Goal: Transaction & Acquisition: Purchase product/service

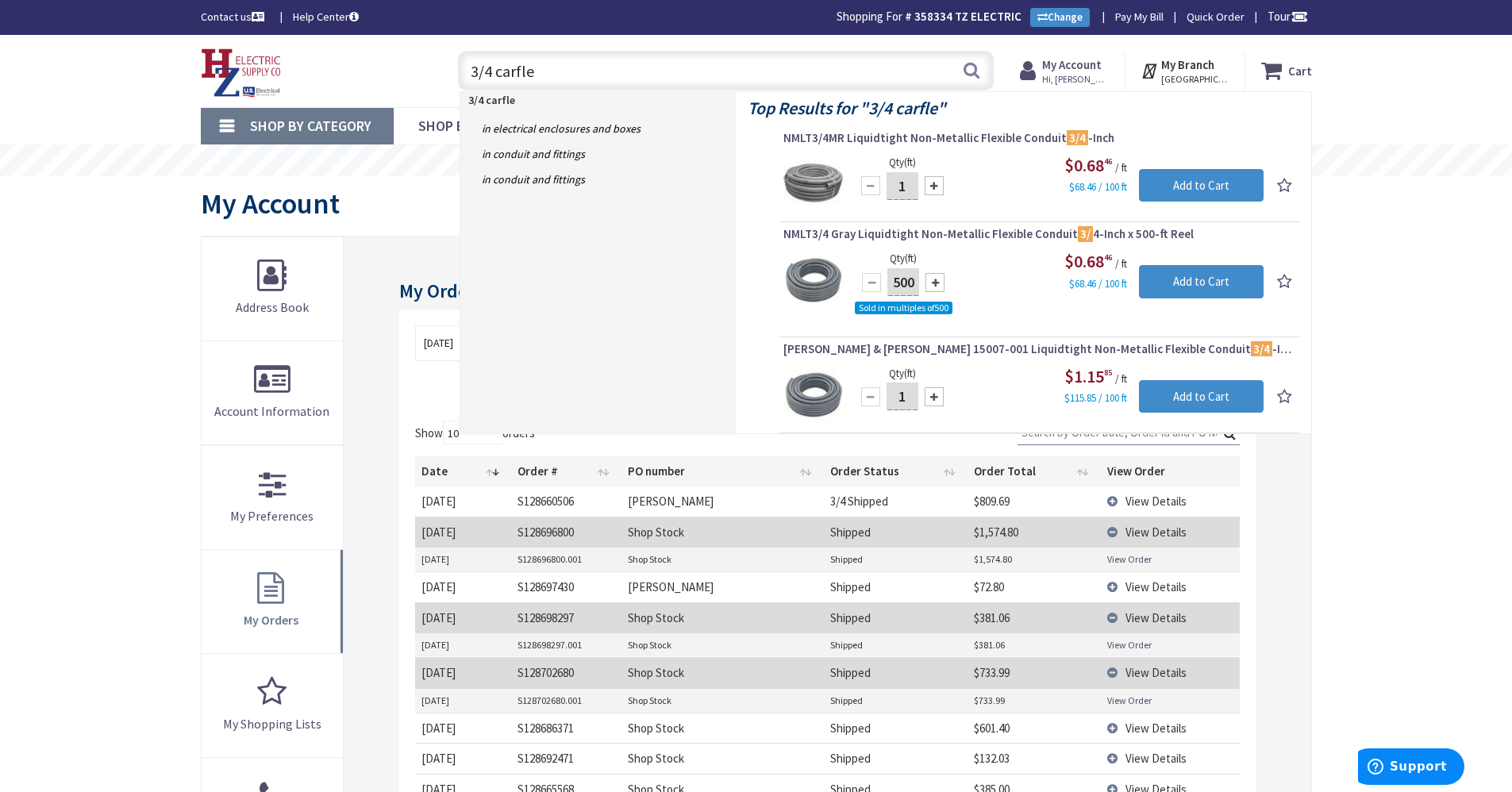
click at [0, 359] on div "Skip to Content Toggle Nav 3/4 carfle 3/4 carfle Search Cart My Cart Close" at bounding box center [756, 721] width 1512 height 1373
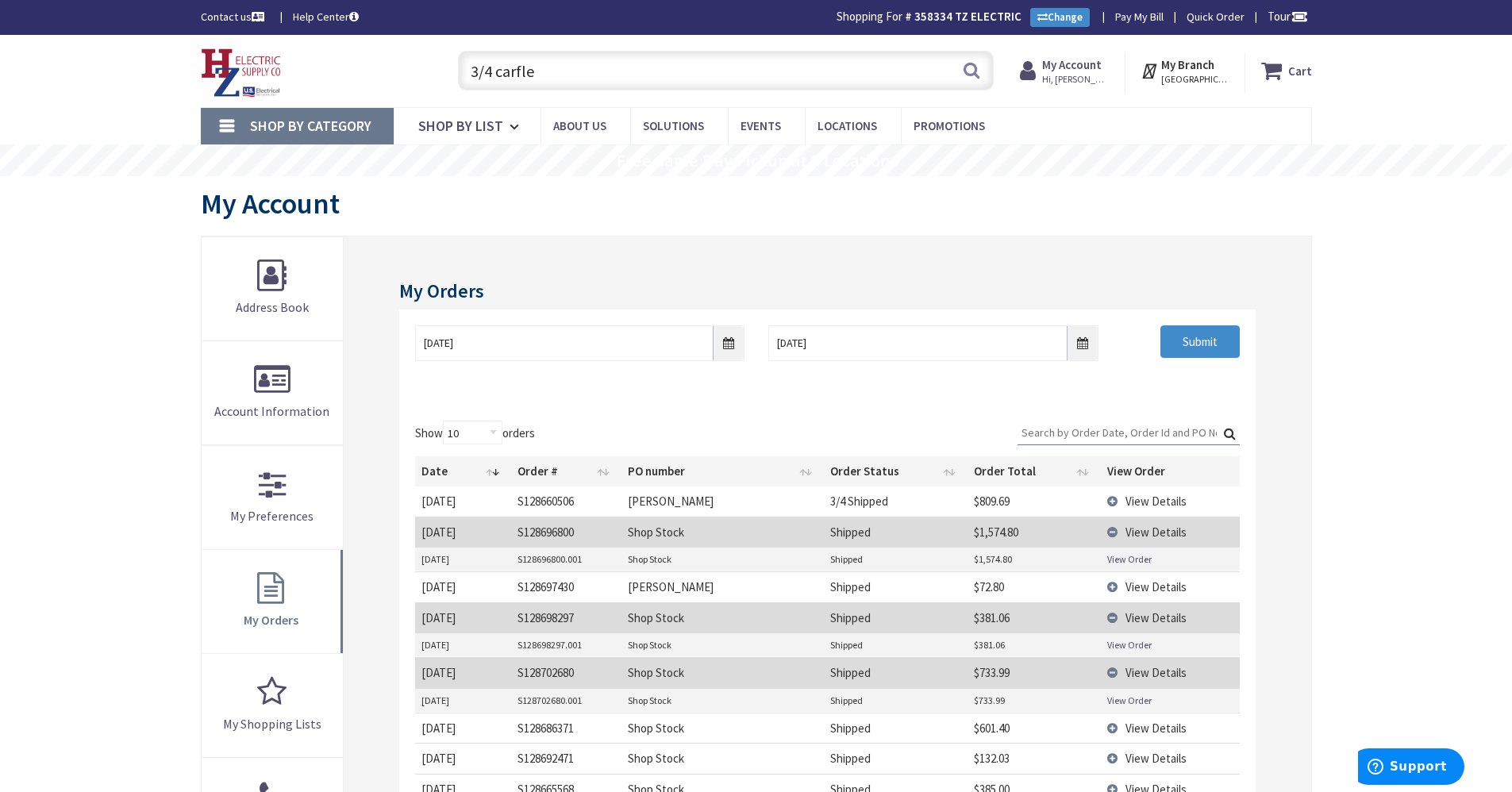
click at [534, 70] on input "3/4 carfle" at bounding box center [726, 70] width 536 height 40
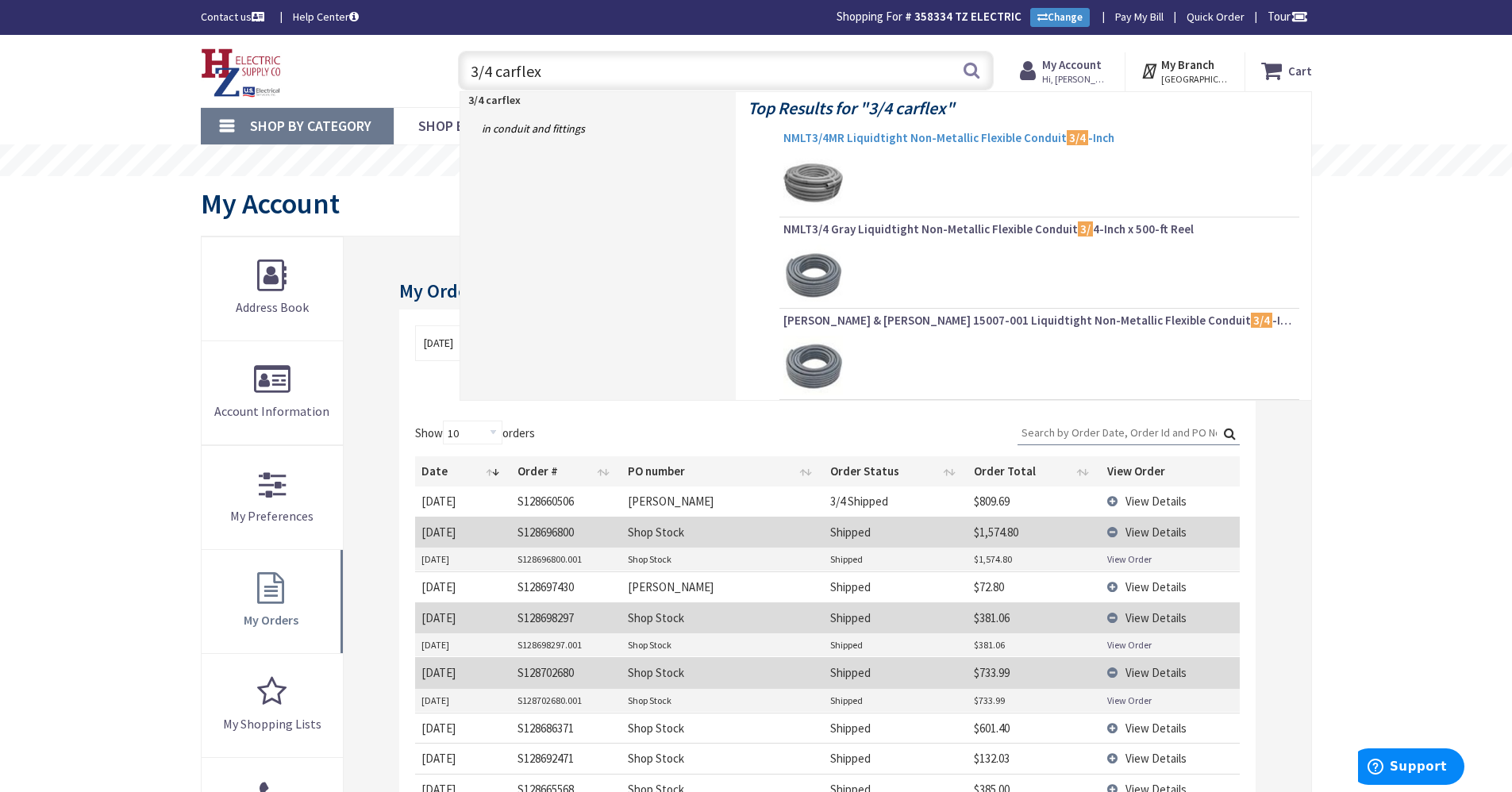
type input "3/4 carflex"
click at [810, 133] on span "NMLT3/4MR Liquidtight Non-Metallic Flexible Conduit 3/4 -Inch" at bounding box center [1039, 138] width 512 height 16
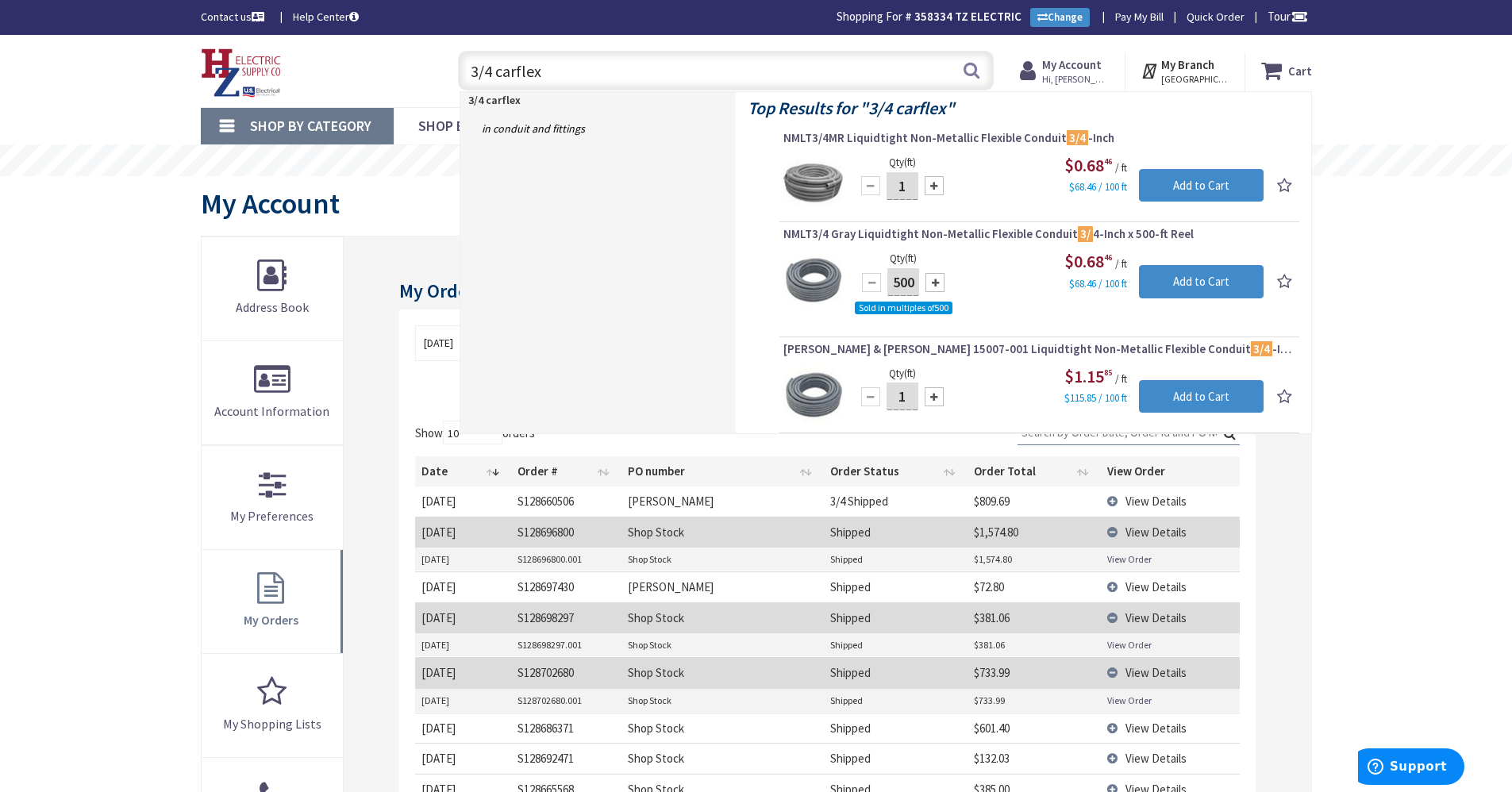
click at [816, 132] on span "NMLT3/4MR Liquidtight Non-Metallic Flexible Conduit 3/4 -Inch" at bounding box center [1039, 138] width 512 height 16
click at [817, 136] on span "NMLT3/4MR Liquidtight Non-Metallic Flexible Conduit 3/4 -Inch" at bounding box center [1039, 138] width 512 height 16
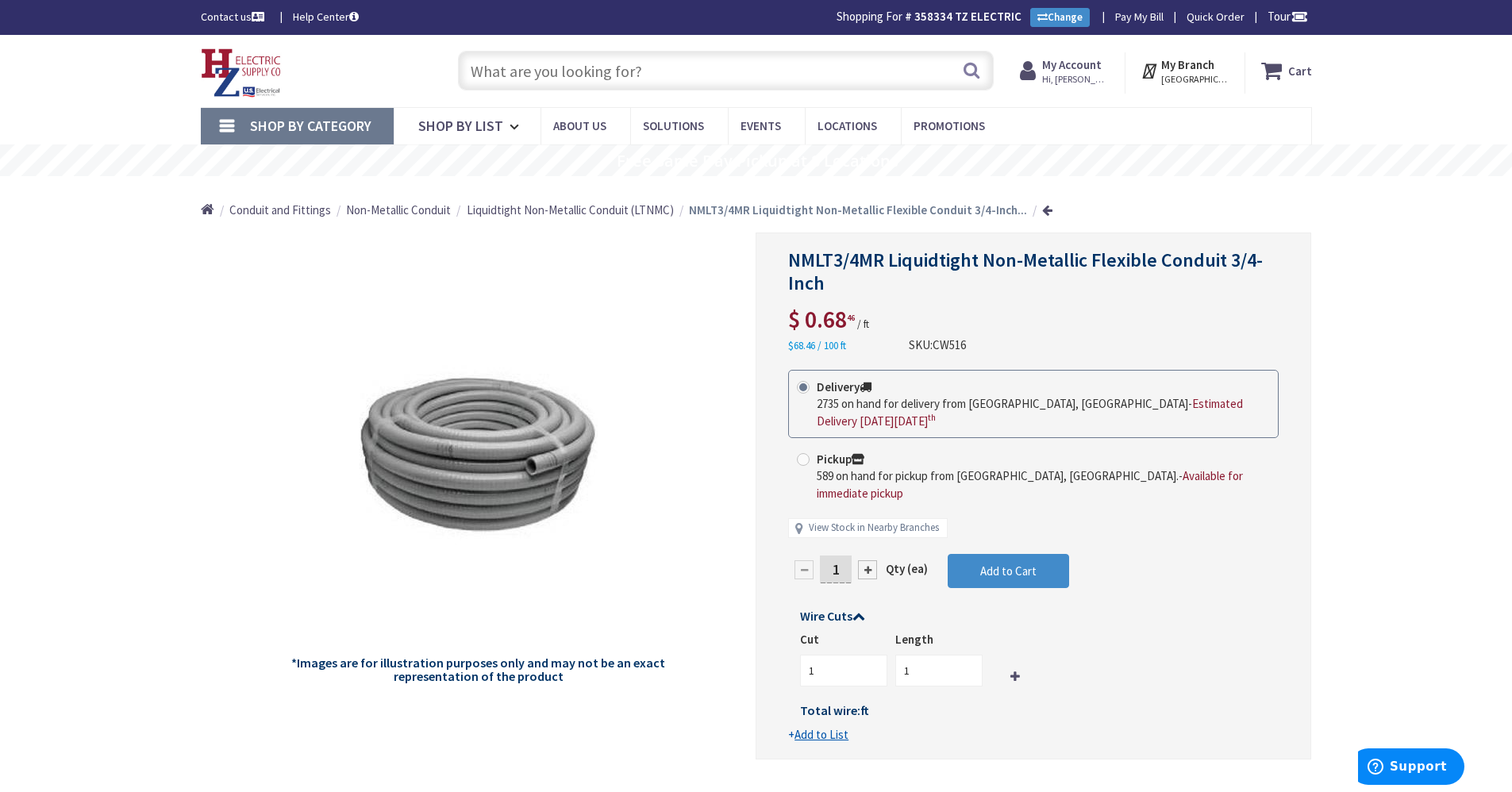
click at [841, 556] on input "1" at bounding box center [836, 570] width 32 height 28
type input "11"
click at [957, 547] on form "This product is Discontinued Delivery 2735 on hand for delivery from [GEOGRAPHI…" at bounding box center [1033, 556] width 490 height 374
type input "11"
click at [957, 554] on button "Add to Cart" at bounding box center [1008, 572] width 121 height 35
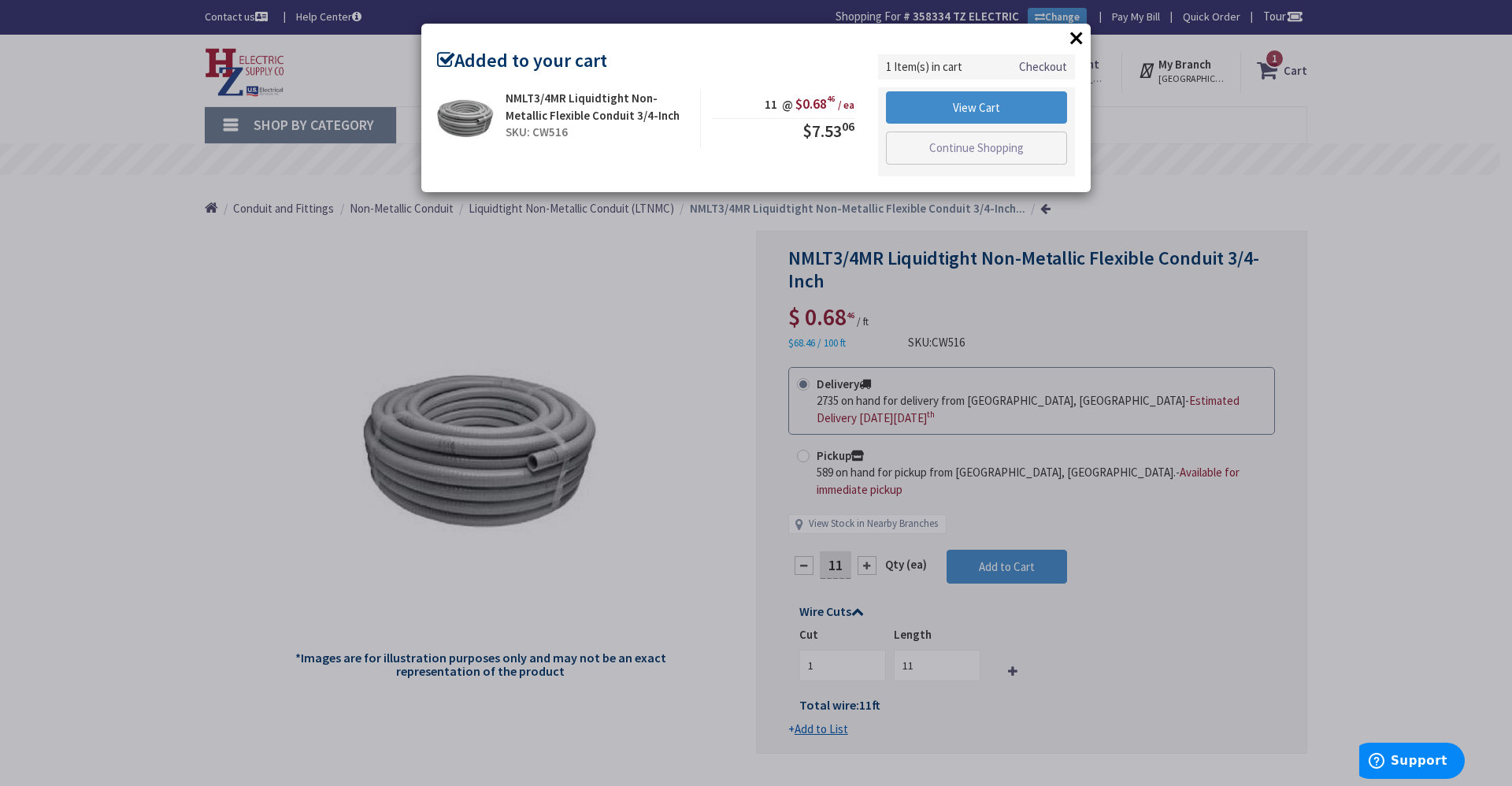
click at [1078, 41] on button "×" at bounding box center [1077, 38] width 24 height 24
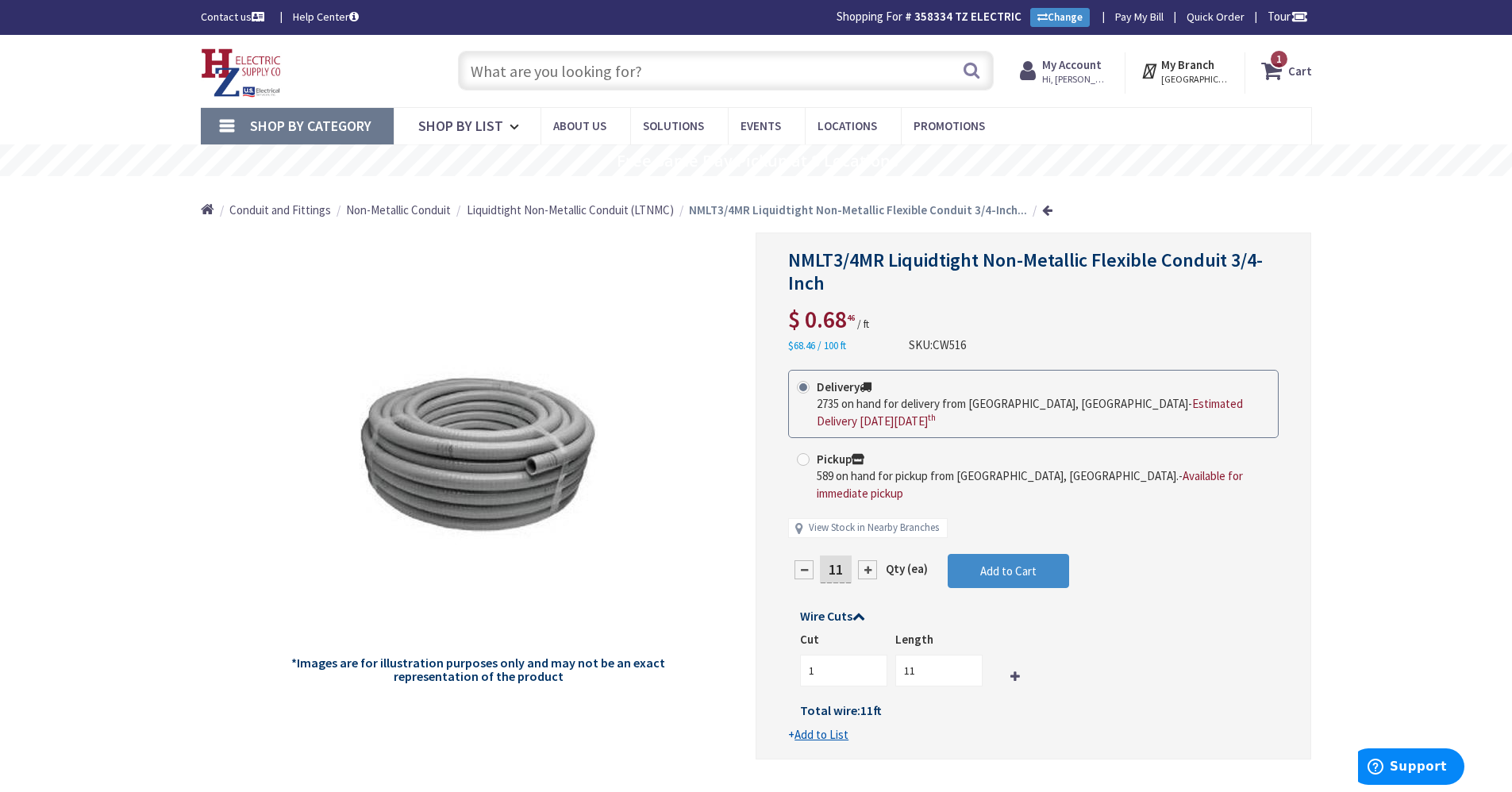
click at [1284, 72] on icon at bounding box center [1275, 70] width 27 height 28
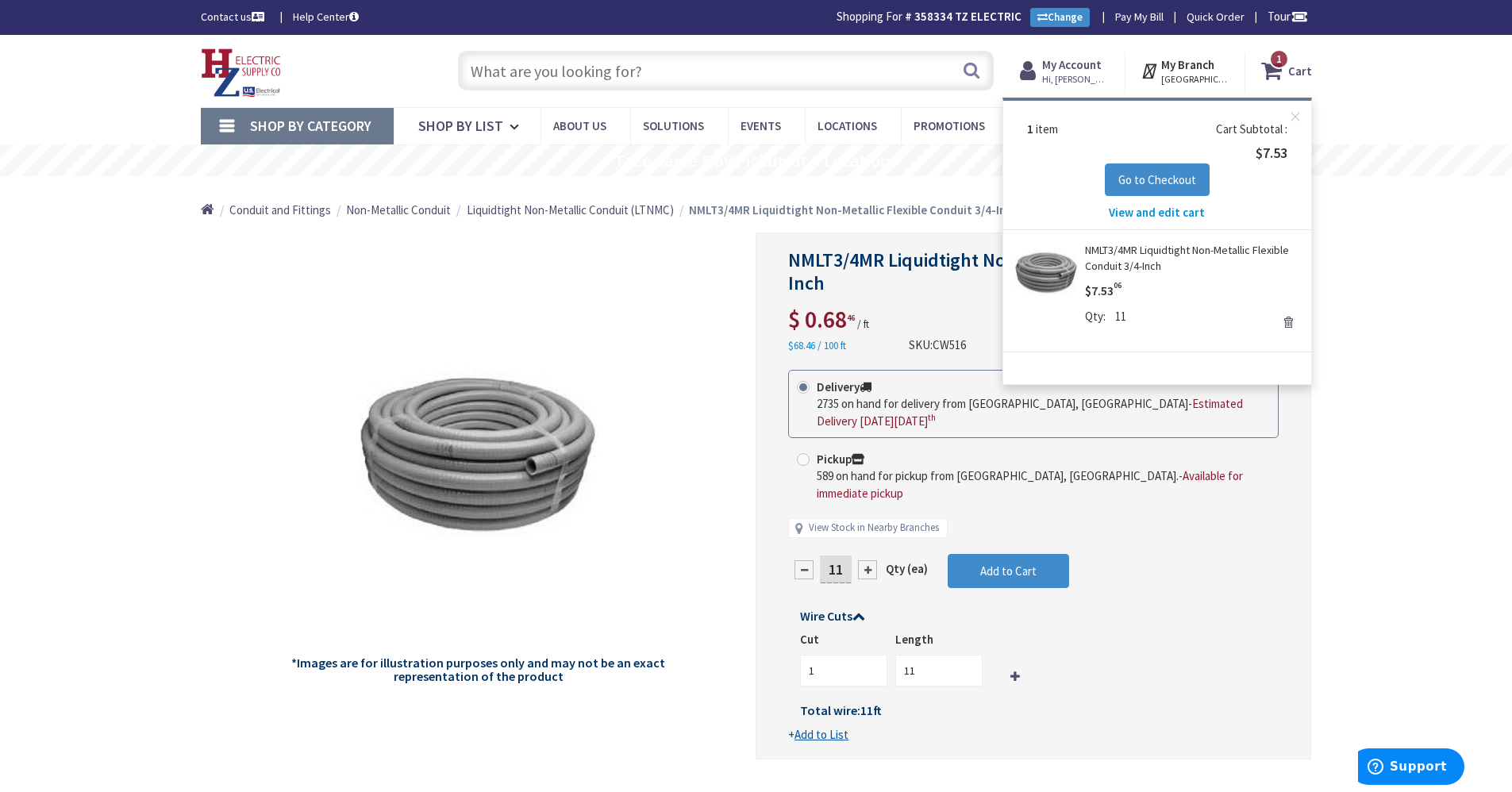
click at [1293, 319] on link "Remove" at bounding box center [1288, 322] width 22 height 22
